Goal: Task Accomplishment & Management: Complete application form

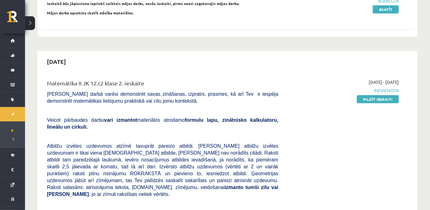
scroll to position [114, 0]
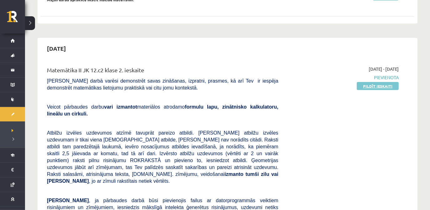
click at [375, 86] on link "Pildīt ieskaiti" at bounding box center [378, 86] width 42 height 8
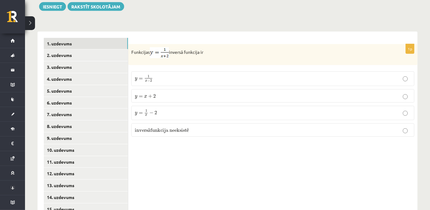
scroll to position [230, 0]
click at [236, 109] on p "y = 1 x − 2 y = 1 x − 2" at bounding box center [273, 112] width 276 height 7
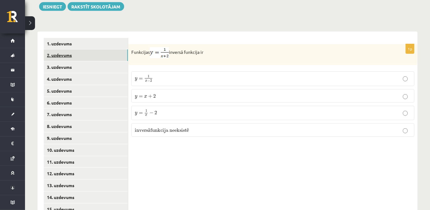
click at [61, 49] on link "2. uzdevums" at bounding box center [86, 55] width 84 height 12
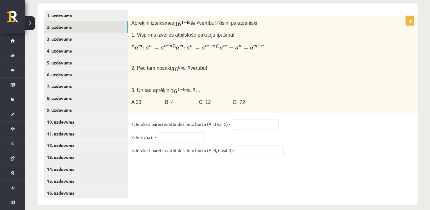
scroll to position [254, 0]
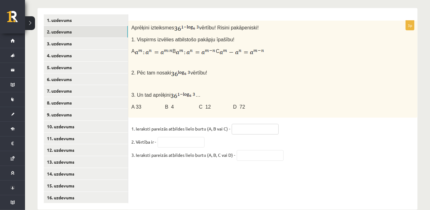
click at [252, 124] on input "text" at bounding box center [255, 129] width 47 height 11
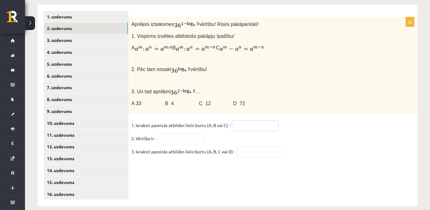
scroll to position [259, 0]
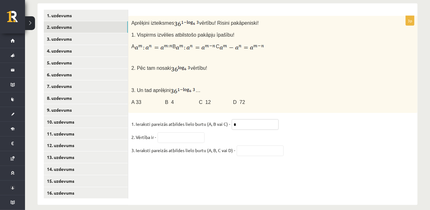
type input "*"
click at [182, 132] on input "text" at bounding box center [181, 137] width 47 height 11
type input "*"
click at [247, 146] on input "text" at bounding box center [260, 151] width 47 height 11
type input "*"
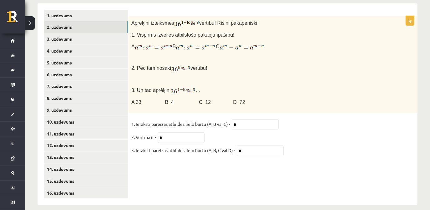
click at [331, 137] on fieldset "1. Ieraksti pareizās atbildes lielo burtu (A, B vai C) - * 2. Vērtība ir - * 3.…" at bounding box center [272, 138] width 283 height 39
click at [61, 33] on link "3. uzdevums" at bounding box center [86, 39] width 84 height 12
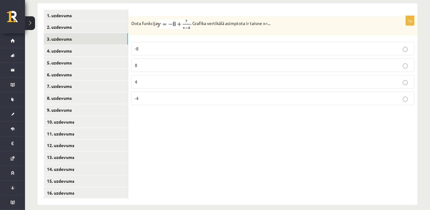
click at [195, 79] on p "4" at bounding box center [273, 82] width 276 height 7
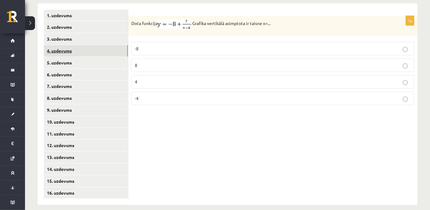
click at [67, 45] on link "4. uzdevums" at bounding box center [86, 51] width 84 height 12
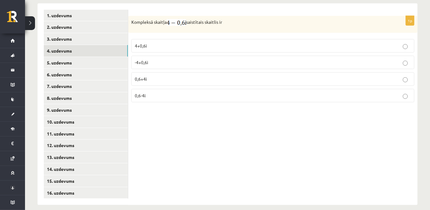
click at [171, 43] on p "4+0,6i" at bounding box center [273, 46] width 276 height 7
click at [74, 57] on link "5. uzdevums" at bounding box center [86, 63] width 84 height 12
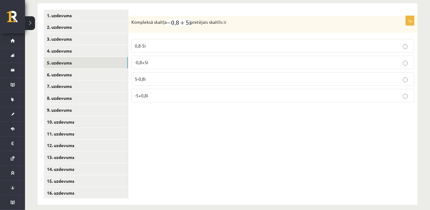
click at [175, 43] on p "0,8-5i" at bounding box center [273, 46] width 276 height 7
click at [83, 69] on link "6. uzdevums" at bounding box center [86, 75] width 84 height 12
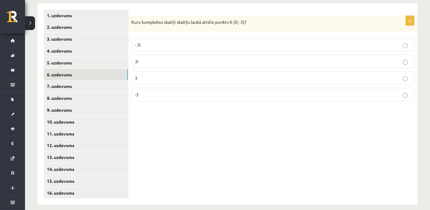
click at [192, 42] on p "- 3i" at bounding box center [273, 45] width 276 height 7
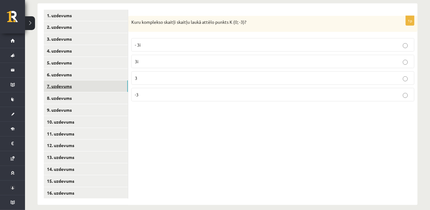
click at [70, 80] on link "7. uzdevums" at bounding box center [86, 86] width 84 height 12
click at [173, 92] on p "30" at bounding box center [273, 95] width 276 height 7
click at [75, 95] on link "8. uzdevums" at bounding box center [86, 98] width 84 height 12
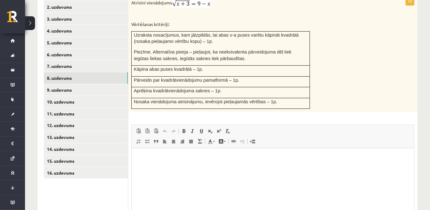
scroll to position [303, 0]
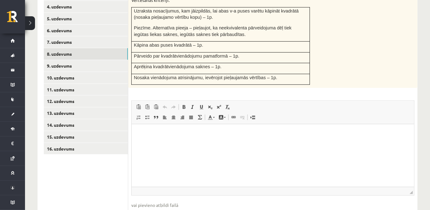
click at [362, 69] on div "Atrisini vienādojumu Vērtēšanas kritēriji: Uzraksta nosacījumus, kam jāizpildās…" at bounding box center [272, 30] width 289 height 116
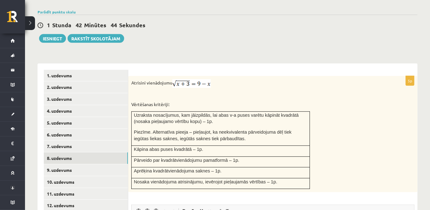
scroll to position [246, 0]
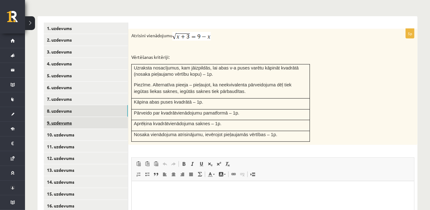
click at [65, 117] on link "9. uzdevums" at bounding box center [86, 123] width 84 height 12
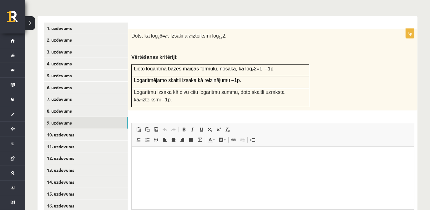
scroll to position [0, 0]
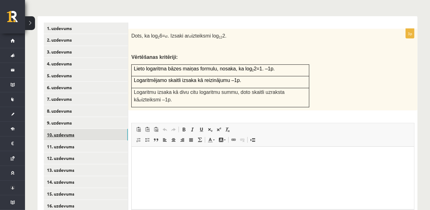
click at [73, 130] on link "10. uzdevums" at bounding box center [86, 135] width 84 height 12
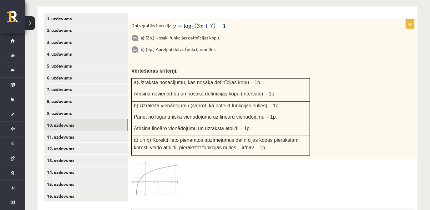
scroll to position [246, 0]
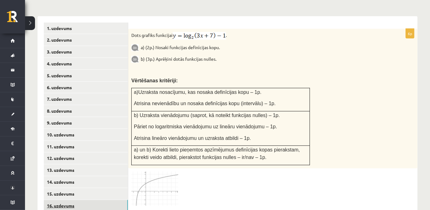
click at [68, 200] on link "16. uzdevums" at bounding box center [86, 206] width 84 height 12
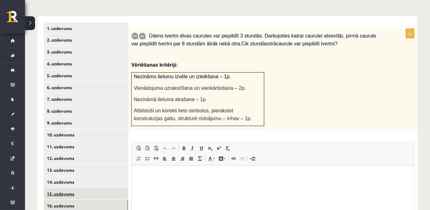
click at [69, 188] on link "15. uzdevums" at bounding box center [86, 194] width 84 height 12
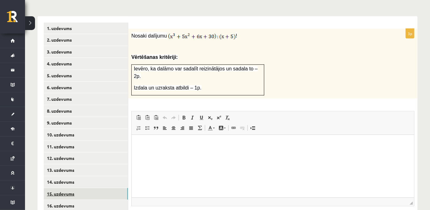
scroll to position [0, 0]
click at [73, 176] on link "14. uzdevums" at bounding box center [86, 182] width 84 height 12
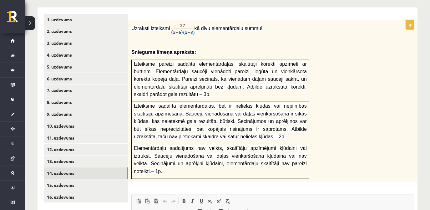
scroll to position [246, 0]
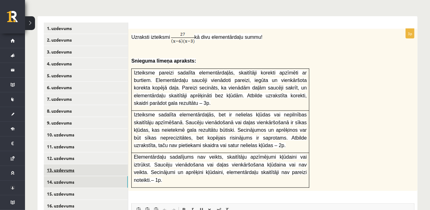
click at [76, 164] on link "13. uzdevums" at bounding box center [86, 170] width 84 height 12
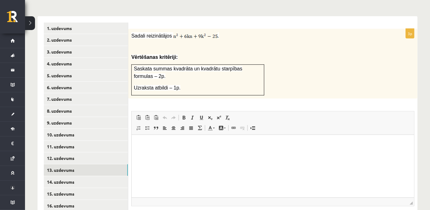
scroll to position [0, 0]
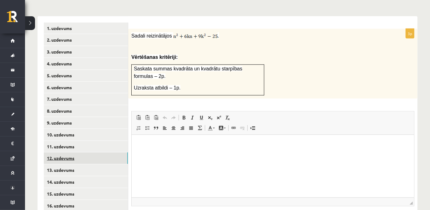
click at [61, 152] on link "12. uzdevums" at bounding box center [86, 158] width 84 height 12
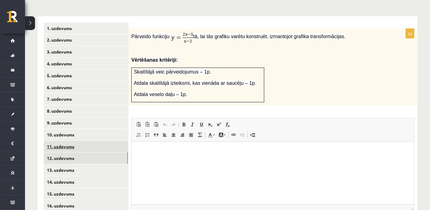
click at [54, 141] on link "11. uzdevums" at bounding box center [86, 147] width 84 height 12
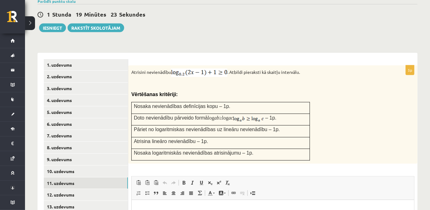
scroll to position [246, 0]
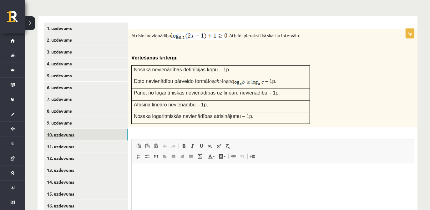
click at [62, 129] on link "10. uzdevums" at bounding box center [86, 135] width 84 height 12
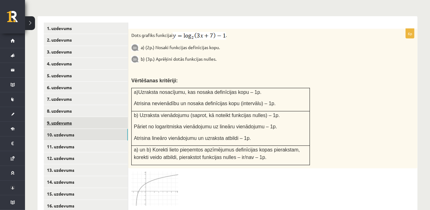
scroll to position [0, 0]
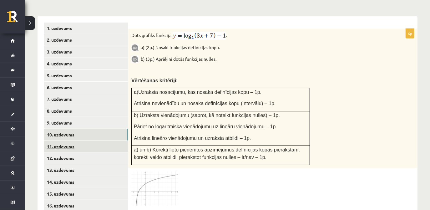
click at [71, 141] on link "11. uzdevums" at bounding box center [86, 147] width 84 height 12
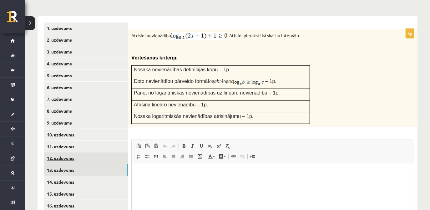
click at [69, 152] on link "12. uzdevums" at bounding box center [86, 158] width 84 height 12
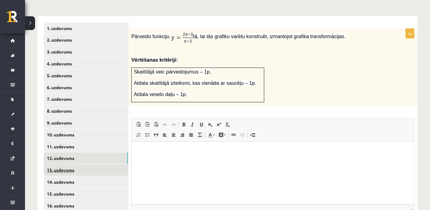
click at [68, 164] on link "13. uzdevums" at bounding box center [86, 170] width 84 height 12
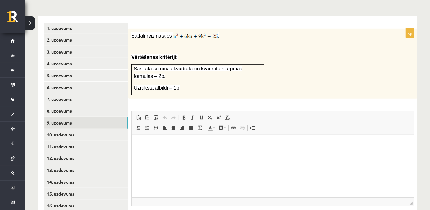
click at [66, 117] on link "9. uzdevums" at bounding box center [86, 123] width 84 height 12
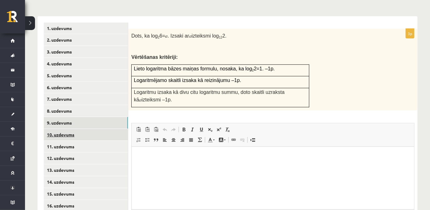
click at [72, 129] on link "10. uzdevums" at bounding box center [86, 135] width 84 height 12
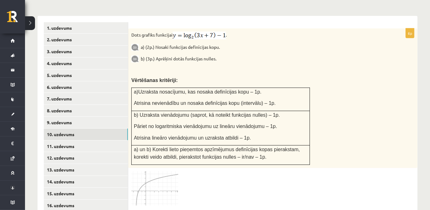
scroll to position [246, 0]
click at [160, 182] on span at bounding box center [155, 187] width 10 height 10
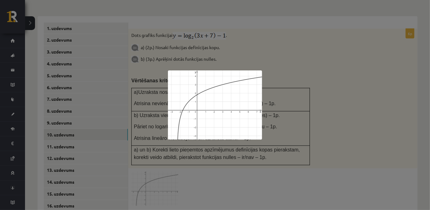
click at [278, 38] on div at bounding box center [215, 105] width 430 height 210
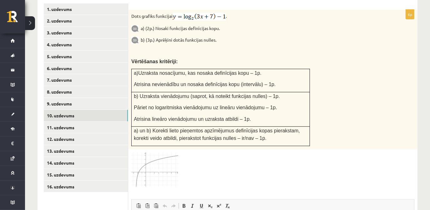
scroll to position [260, 0]
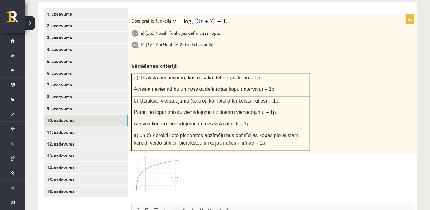
click at [150, 160] on img at bounding box center [154, 174] width 47 height 34
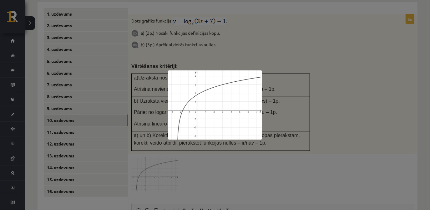
click at [296, 94] on div at bounding box center [215, 105] width 430 height 210
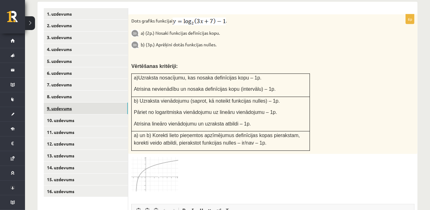
click at [71, 104] on link "9. uzdevums" at bounding box center [86, 109] width 84 height 12
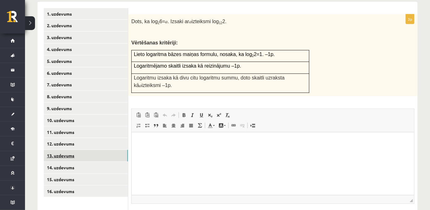
click at [73, 150] on link "13. uzdevums" at bounding box center [86, 156] width 84 height 12
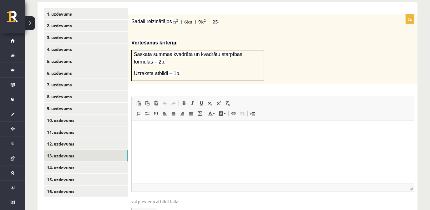
scroll to position [0, 0]
click at [248, 71] on div "3p Sadali reizinātājos . Vērtēšanas kritēriji: Saskata summas kvadrāta un kvadr…" at bounding box center [272, 120] width 289 height 213
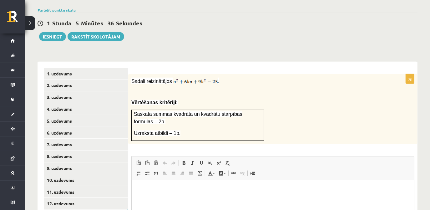
scroll to position [232, 0]
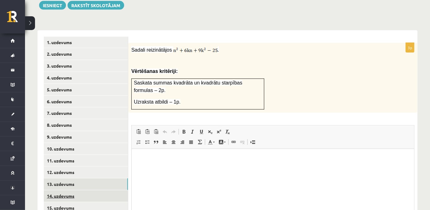
click at [67, 191] on link "14. uzdevums" at bounding box center [86, 196] width 84 height 12
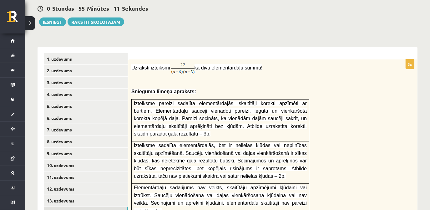
scroll to position [203, 0]
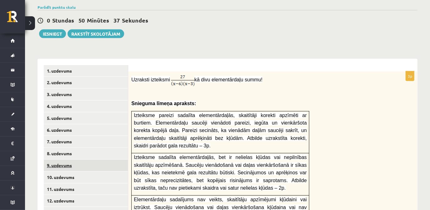
click at [63, 160] on link "9. uzdevums" at bounding box center [86, 166] width 84 height 12
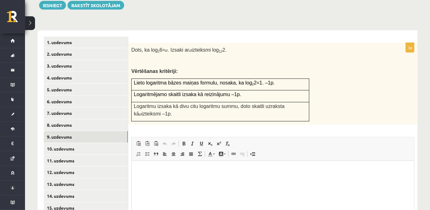
scroll to position [0, 0]
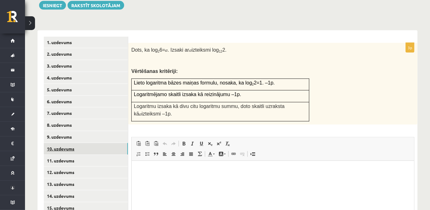
click at [61, 143] on link "10. uzdevums" at bounding box center [86, 149] width 84 height 12
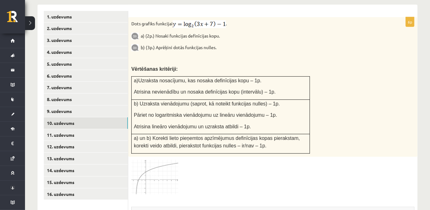
scroll to position [263, 0]
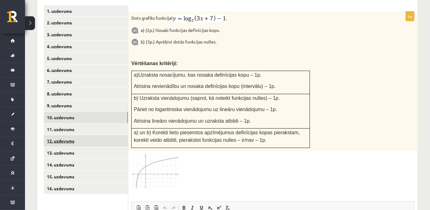
click at [69, 135] on link "12. uzdevums" at bounding box center [86, 141] width 84 height 12
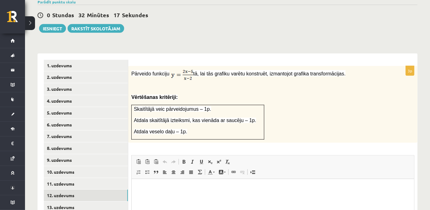
scroll to position [206, 0]
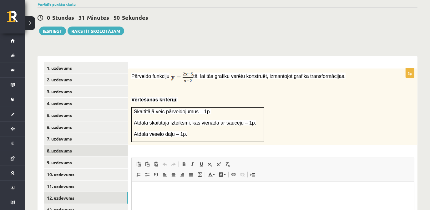
click at [68, 145] on link "8. uzdevums" at bounding box center [86, 151] width 84 height 12
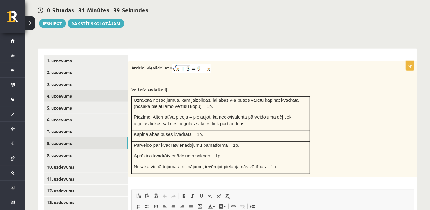
scroll to position [234, 0]
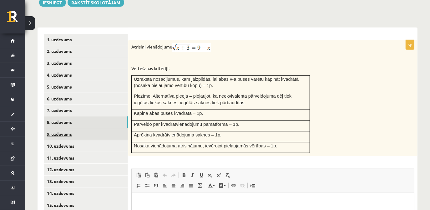
click at [65, 128] on link "9. uzdevums" at bounding box center [86, 134] width 84 height 12
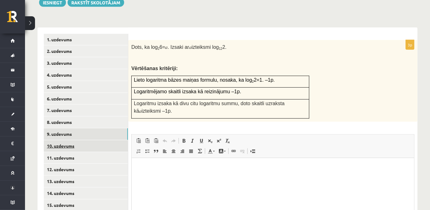
scroll to position [0, 0]
click at [64, 140] on link "10. uzdevums" at bounding box center [86, 146] width 84 height 12
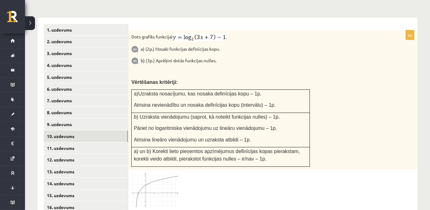
scroll to position [234, 0]
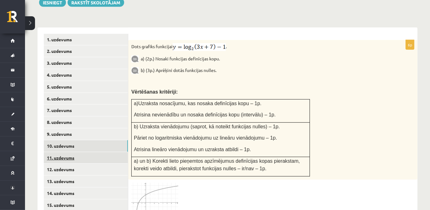
click at [58, 152] on link "11. uzdevums" at bounding box center [86, 158] width 84 height 12
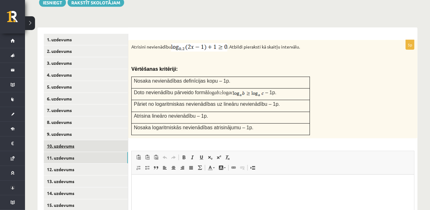
scroll to position [263, 0]
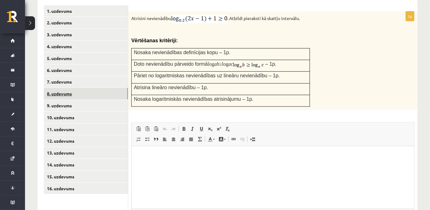
click at [66, 88] on link "8. uzdevums" at bounding box center [86, 94] width 84 height 12
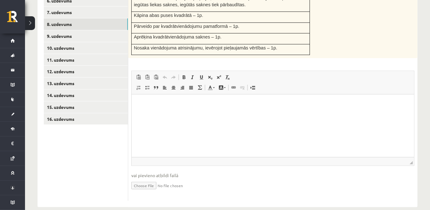
scroll to position [334, 0]
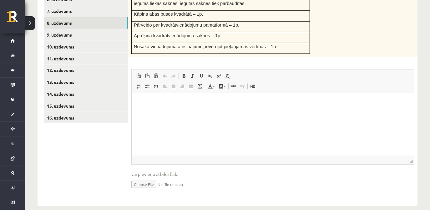
click at [143, 177] on input "file" at bounding box center [272, 183] width 283 height 13
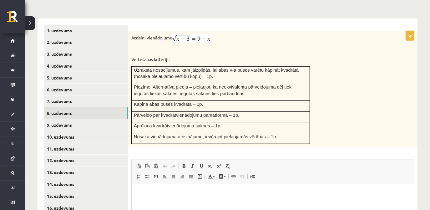
scroll to position [277, 0]
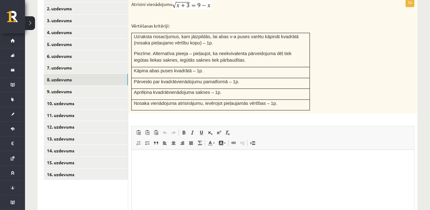
type input "**********"
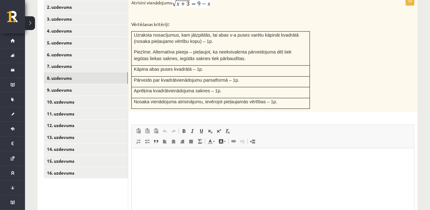
scroll to position [340, 0]
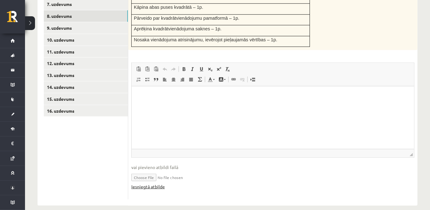
click at [156, 183] on link "Iesniegtā atbilde" at bounding box center [147, 186] width 33 height 7
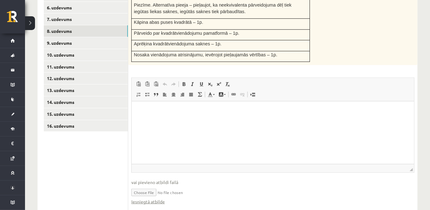
scroll to position [312, 0]
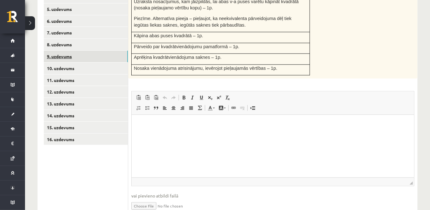
click at [77, 51] on link "9. uzdevums" at bounding box center [86, 57] width 84 height 12
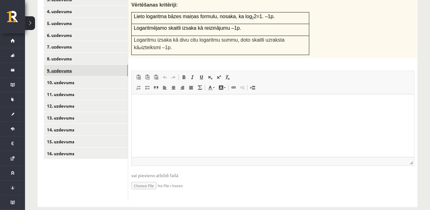
scroll to position [0, 0]
click at [74, 77] on link "10. uzdevums" at bounding box center [86, 83] width 84 height 12
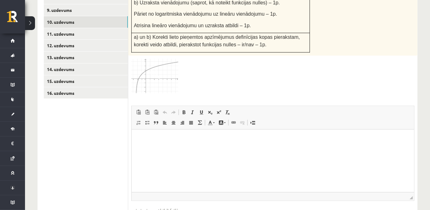
scroll to position [391, 0]
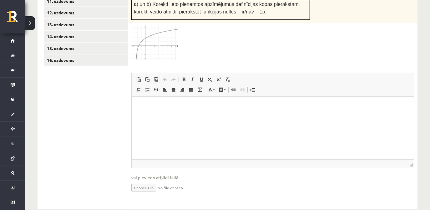
click at [144, 181] on input "file" at bounding box center [272, 187] width 283 height 13
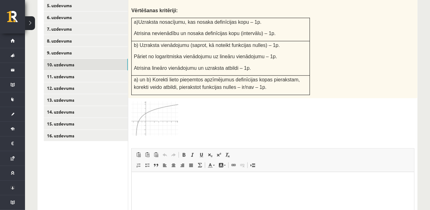
scroll to position [306, 0]
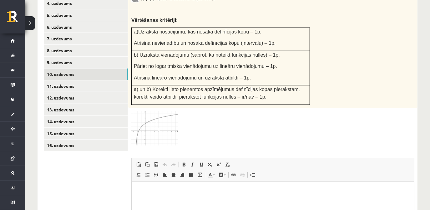
type input "**********"
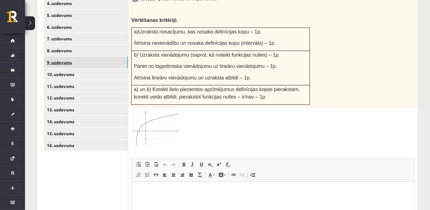
click at [81, 57] on link "9. uzdevums" at bounding box center [86, 63] width 84 height 12
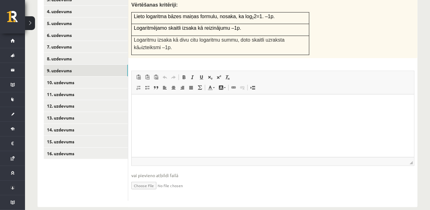
scroll to position [0, 0]
click at [148, 179] on input "file" at bounding box center [272, 185] width 283 height 13
type input "**********"
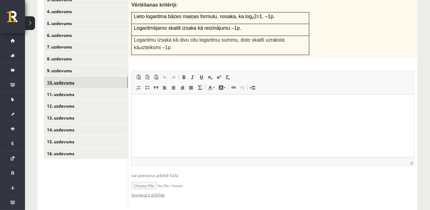
click at [73, 77] on link "10. uzdevums" at bounding box center [86, 83] width 84 height 12
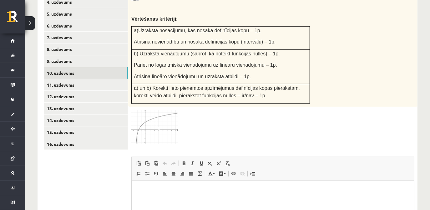
scroll to position [298, 0]
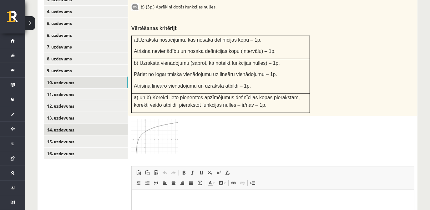
click at [66, 126] on link "14. uzdevums" at bounding box center [86, 130] width 84 height 12
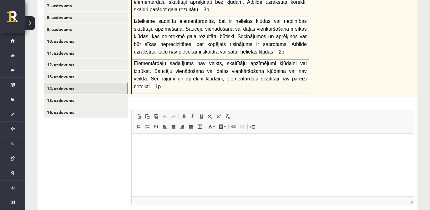
scroll to position [360, 0]
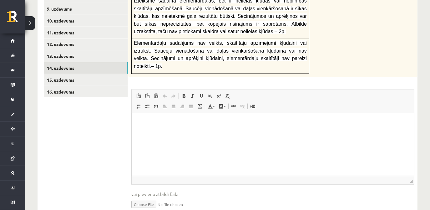
click at [148, 197] on input "file" at bounding box center [272, 203] width 283 height 13
type input "**********"
click at [62, 51] on link "13. uzdevums" at bounding box center [86, 56] width 84 height 12
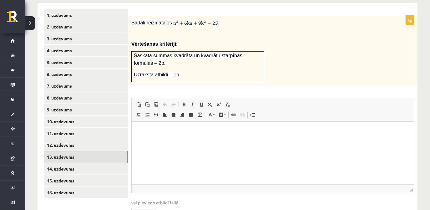
scroll to position [250, 0]
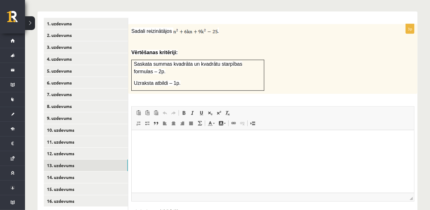
type input "**********"
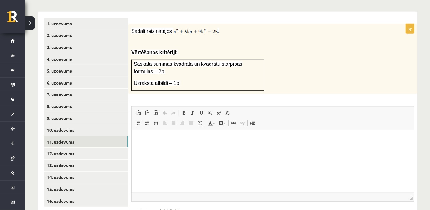
click at [76, 136] on link "11. uzdevums" at bounding box center [86, 142] width 84 height 12
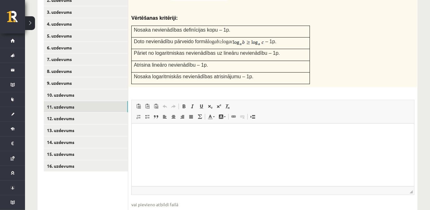
scroll to position [314, 0]
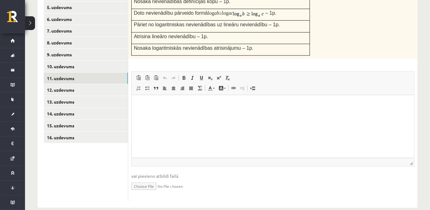
click at [145, 179] on input "file" at bounding box center [272, 185] width 283 height 13
type input "**********"
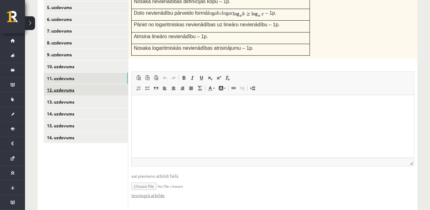
click at [68, 84] on link "12. uzdevums" at bounding box center [86, 90] width 84 height 12
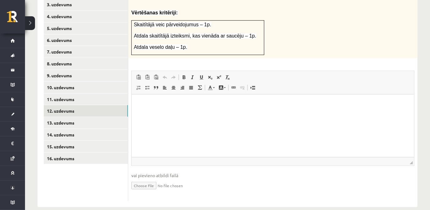
scroll to position [0, 0]
click at [146, 179] on input "file" at bounding box center [272, 185] width 283 height 13
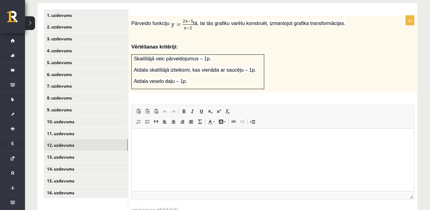
scroll to position [236, 0]
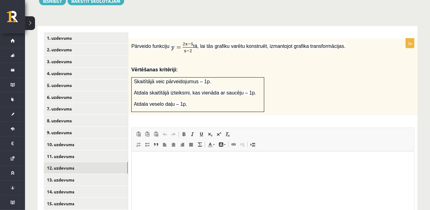
type input "**********"
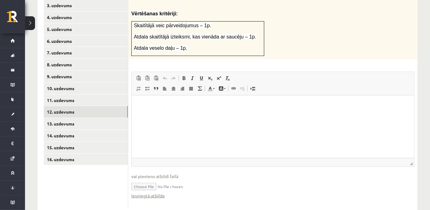
scroll to position [293, 0]
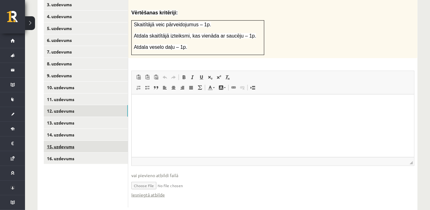
click at [84, 141] on link "15. uzdevums" at bounding box center [86, 147] width 84 height 12
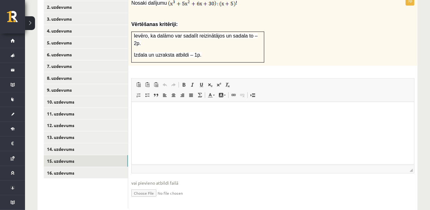
scroll to position [0, 0]
click at [148, 186] on input "file" at bounding box center [272, 192] width 283 height 13
type input "**********"
click at [104, 167] on link "16. uzdevums" at bounding box center [86, 173] width 84 height 12
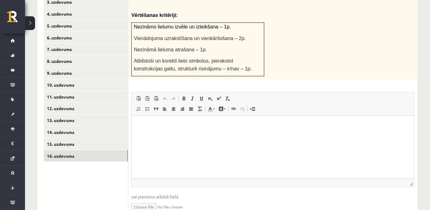
scroll to position [315, 0]
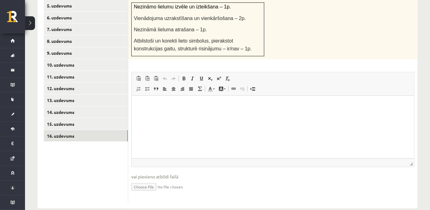
click at [148, 180] on input "file" at bounding box center [272, 186] width 283 height 13
type input "**********"
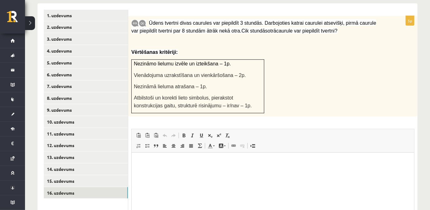
scroll to position [230, 0]
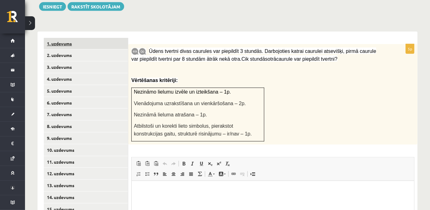
click at [75, 38] on link "1. uzdevums" at bounding box center [86, 44] width 84 height 12
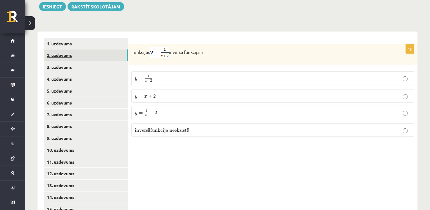
click at [69, 49] on link "2. uzdevums" at bounding box center [86, 55] width 84 height 12
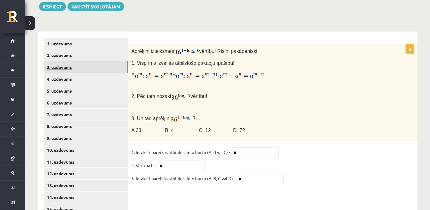
click at [76, 61] on link "3. uzdevums" at bounding box center [86, 67] width 84 height 12
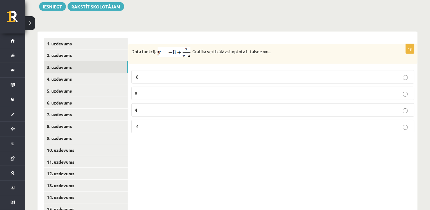
click at [181, 47] on img at bounding box center [174, 52] width 33 height 10
click at [68, 73] on link "4. uzdevums" at bounding box center [86, 79] width 84 height 12
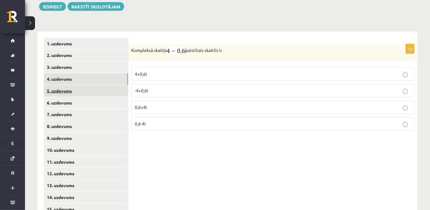
click at [78, 85] on link "5. uzdevums" at bounding box center [86, 91] width 84 height 12
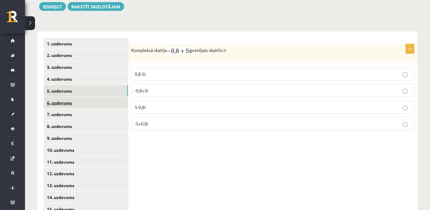
click at [94, 97] on link "6. uzdevums" at bounding box center [86, 103] width 84 height 12
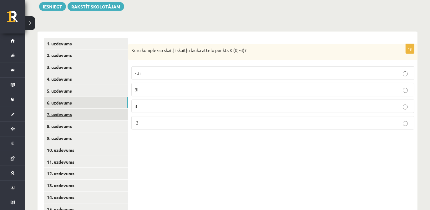
click at [73, 109] on link "7. uzdevums" at bounding box center [86, 115] width 84 height 12
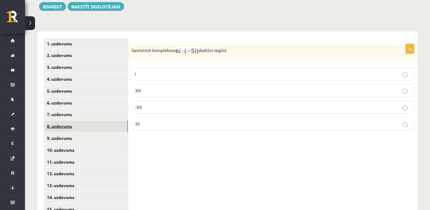
click at [101, 120] on link "8. uzdevums" at bounding box center [86, 126] width 84 height 12
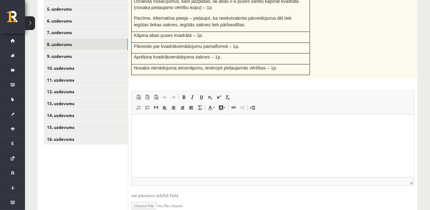
scroll to position [315, 0]
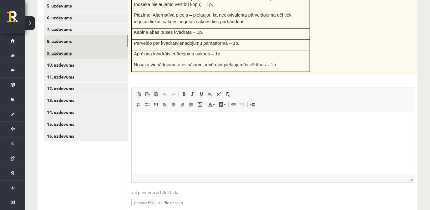
click at [60, 47] on link "9. uzdevums" at bounding box center [86, 53] width 84 height 12
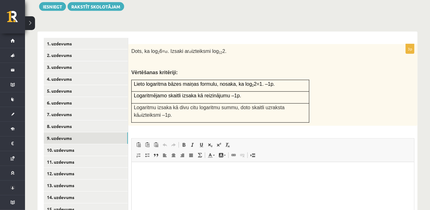
scroll to position [0, 0]
click at [84, 144] on link "10. uzdevums" at bounding box center [86, 150] width 84 height 12
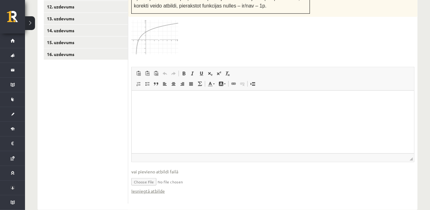
scroll to position [398, 0]
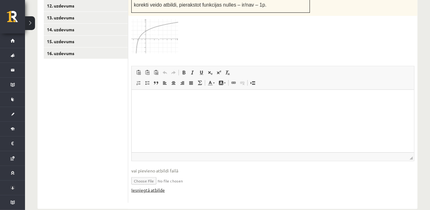
click at [161, 187] on link "Iesniegtā atbilde" at bounding box center [147, 190] width 33 height 7
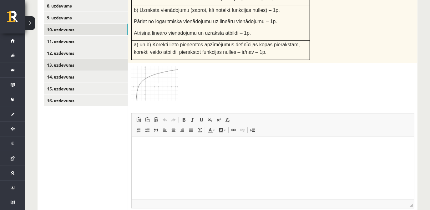
scroll to position [341, 0]
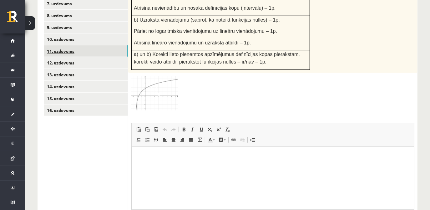
click at [76, 45] on link "11. uzdevums" at bounding box center [86, 51] width 84 height 12
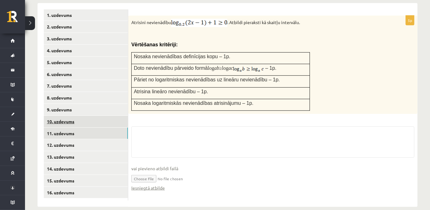
click at [70, 116] on link "10. uzdevums" at bounding box center [86, 122] width 84 height 12
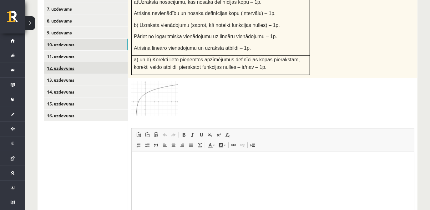
scroll to position [0, 0]
click at [74, 62] on link "12. uzdevums" at bounding box center [86, 68] width 84 height 12
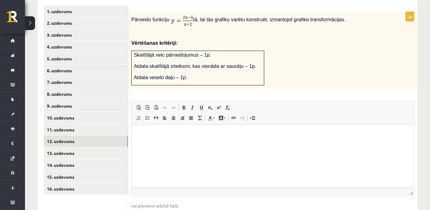
scroll to position [300, 0]
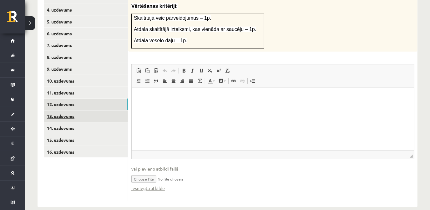
click at [85, 111] on link "13. uzdevums" at bounding box center [86, 116] width 84 height 12
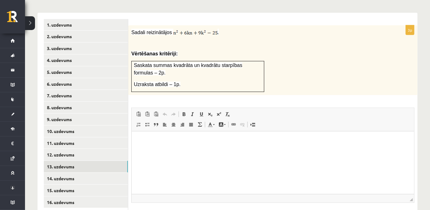
scroll to position [259, 0]
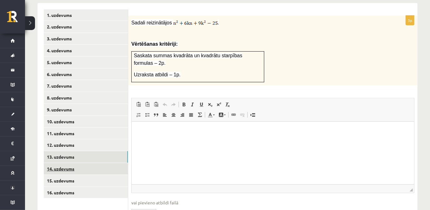
click at [80, 163] on link "14. uzdevums" at bounding box center [86, 169] width 84 height 12
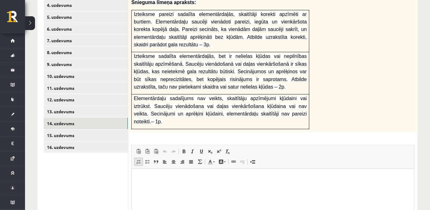
scroll to position [0, 0]
click at [79, 130] on link "15. uzdevums" at bounding box center [86, 136] width 84 height 12
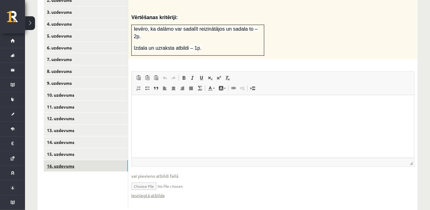
click at [84, 160] on link "16. uzdevums" at bounding box center [86, 166] width 84 height 12
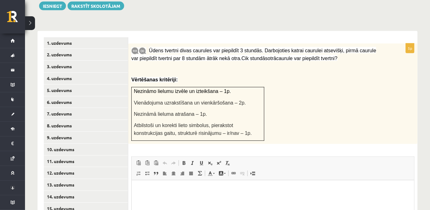
scroll to position [200, 0]
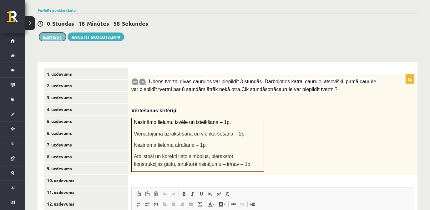
click at [45, 33] on button "Iesniegt" at bounding box center [52, 37] width 27 height 9
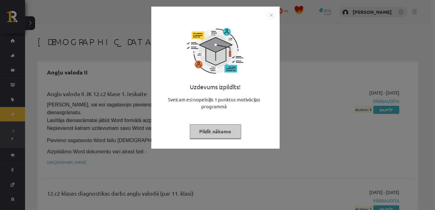
click at [274, 16] on img "Close" at bounding box center [270, 14] width 9 height 9
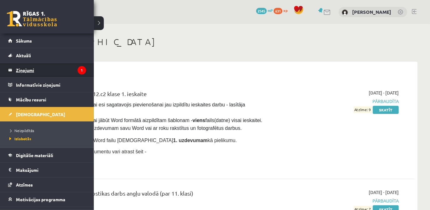
click at [19, 69] on legend "Ziņojumi 1" at bounding box center [51, 70] width 70 height 14
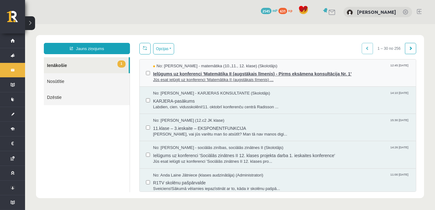
click at [196, 74] on span "Ielūgums uz konferenci 'Matemātika II (augstākais līmenis) - Pirms eksāmena kon…" at bounding box center [281, 73] width 256 height 8
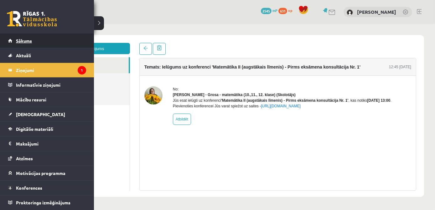
click at [14, 43] on link "Sākums" at bounding box center [47, 40] width 78 height 14
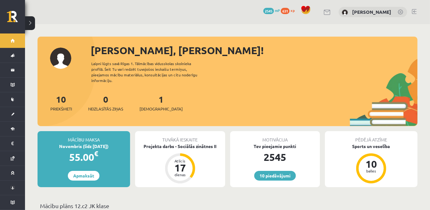
click at [411, 13] on div "10 Dāvanas 2545 mP 631 xp Linda Zemīte" at bounding box center [227, 12] width 405 height 24
click at [414, 13] on link at bounding box center [414, 11] width 5 height 5
